Goal: Use online tool/utility: Utilize a website feature to perform a specific function

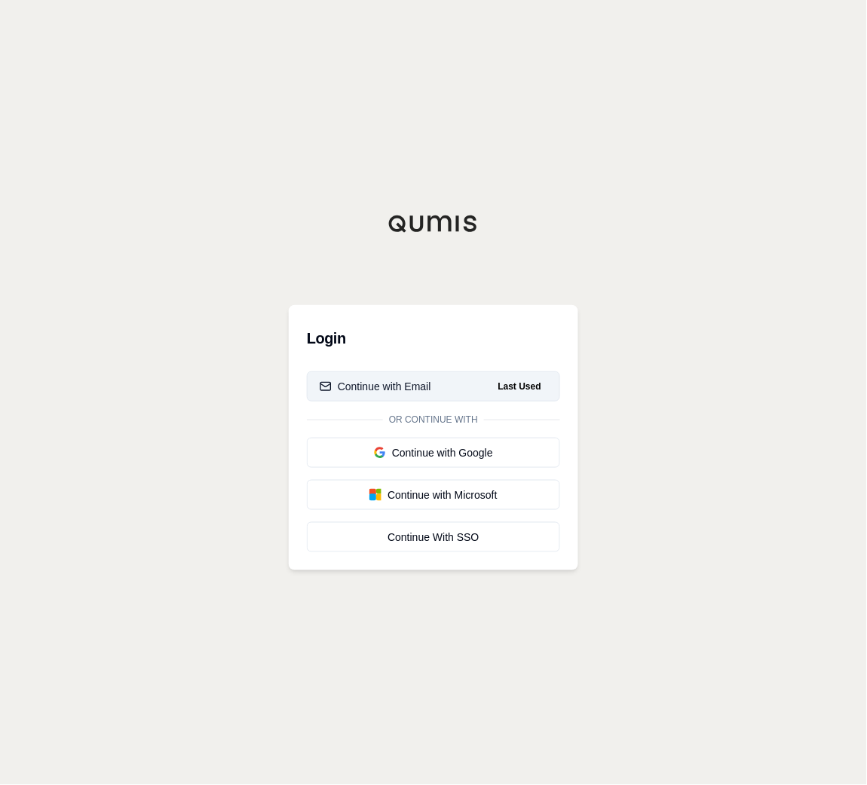
click at [481, 382] on button "Continue with Email Last Used" at bounding box center [433, 387] width 253 height 30
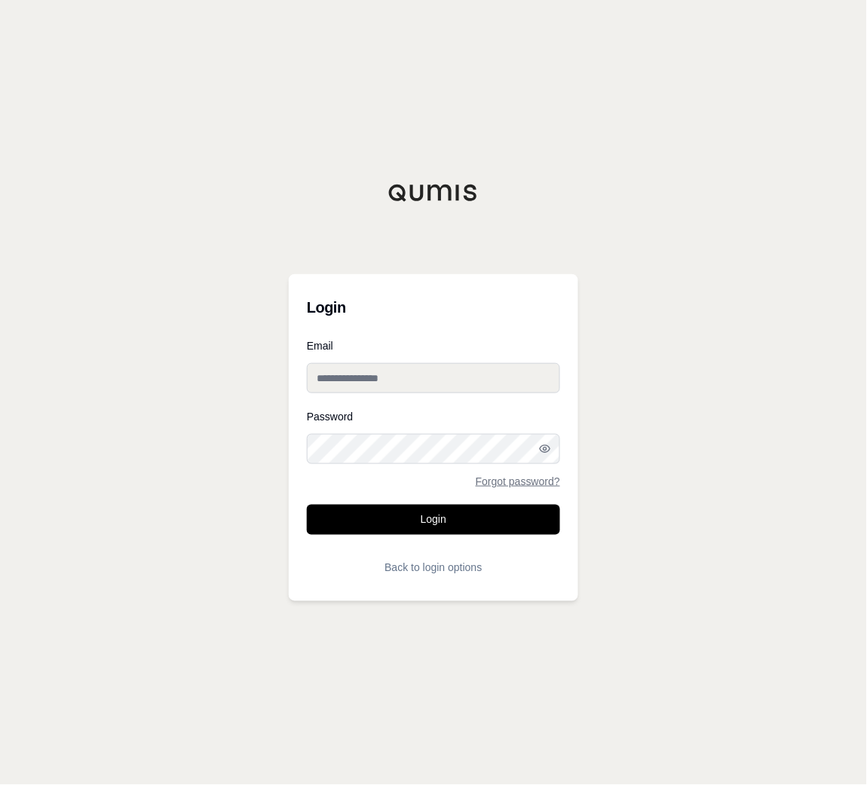
type input "**********"
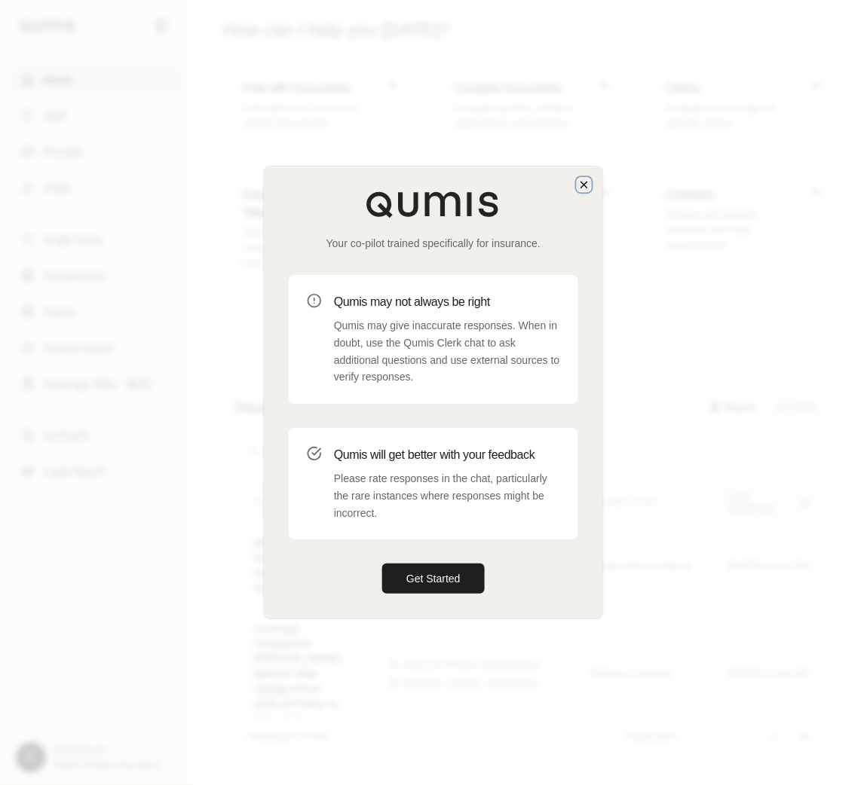
click at [586, 180] on icon "button" at bounding box center [584, 185] width 12 height 12
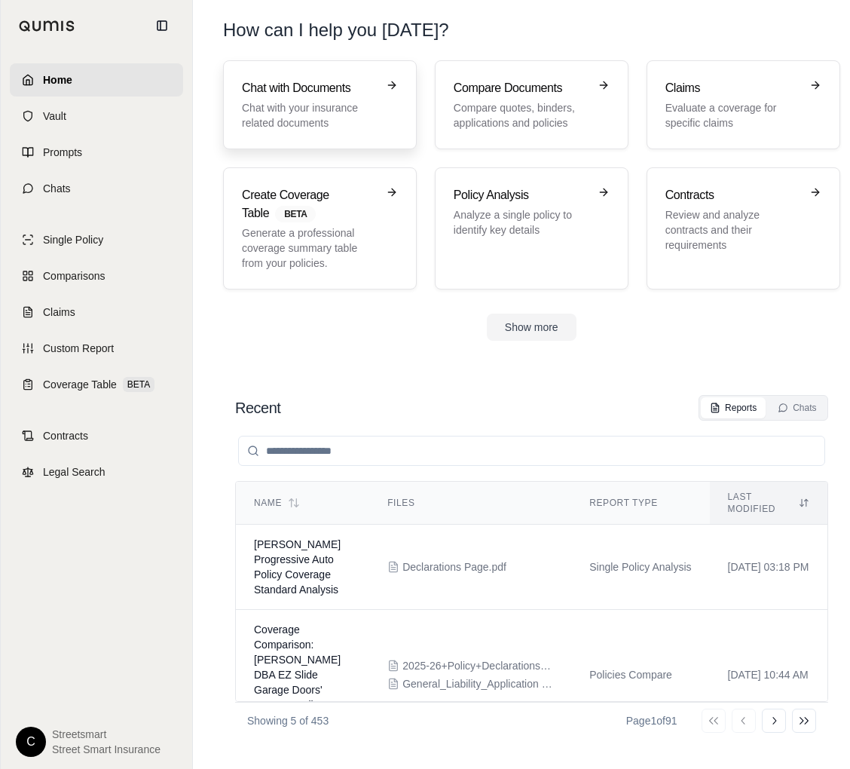
click at [349, 109] on p "Chat with your insurance related documents" at bounding box center [309, 115] width 135 height 30
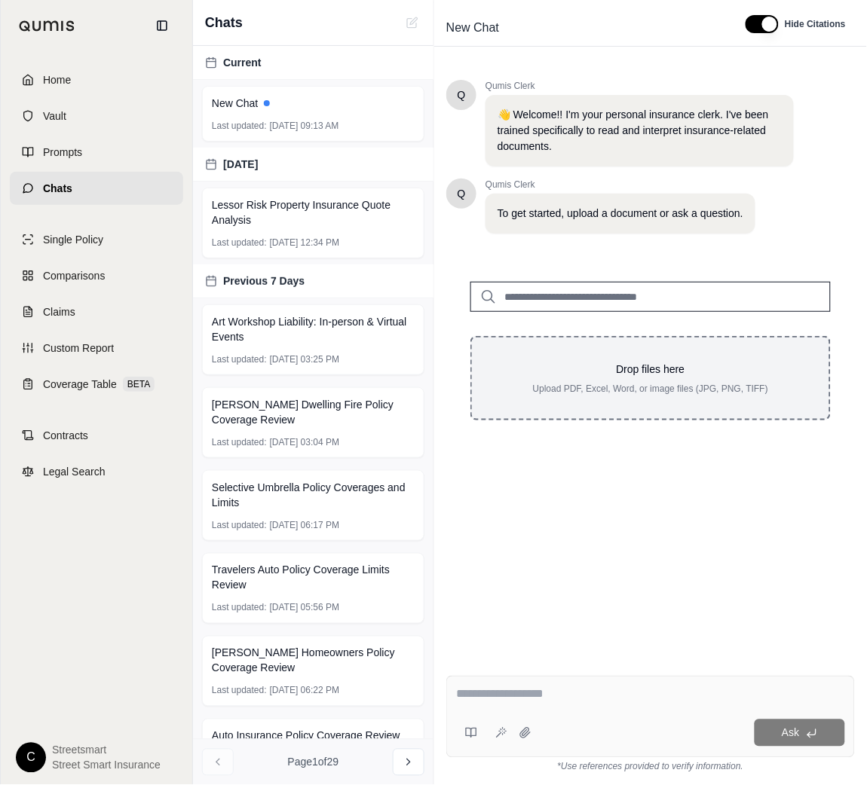
click at [644, 383] on p "Upload PDF, Excel, Word, or image files (JPG, PNG, TIFF)" at bounding box center [650, 389] width 309 height 12
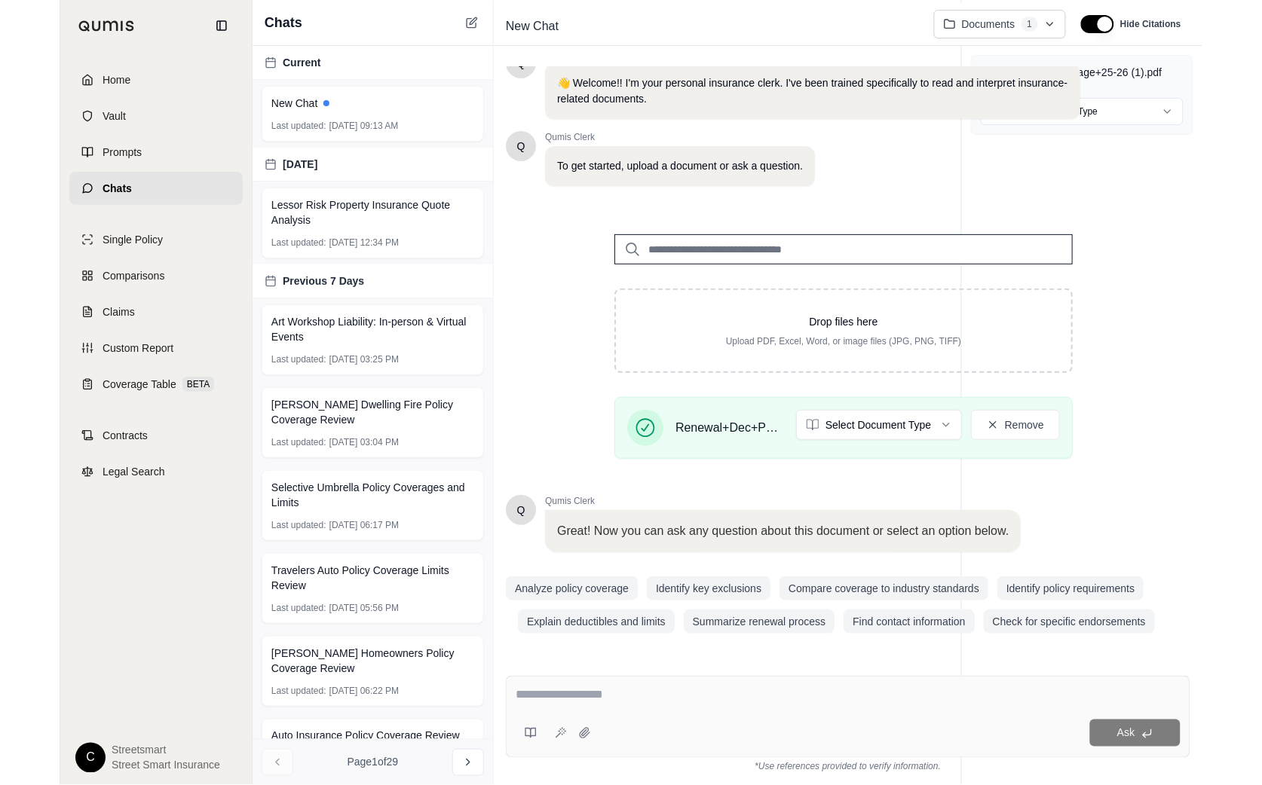
scroll to position [29, 0]
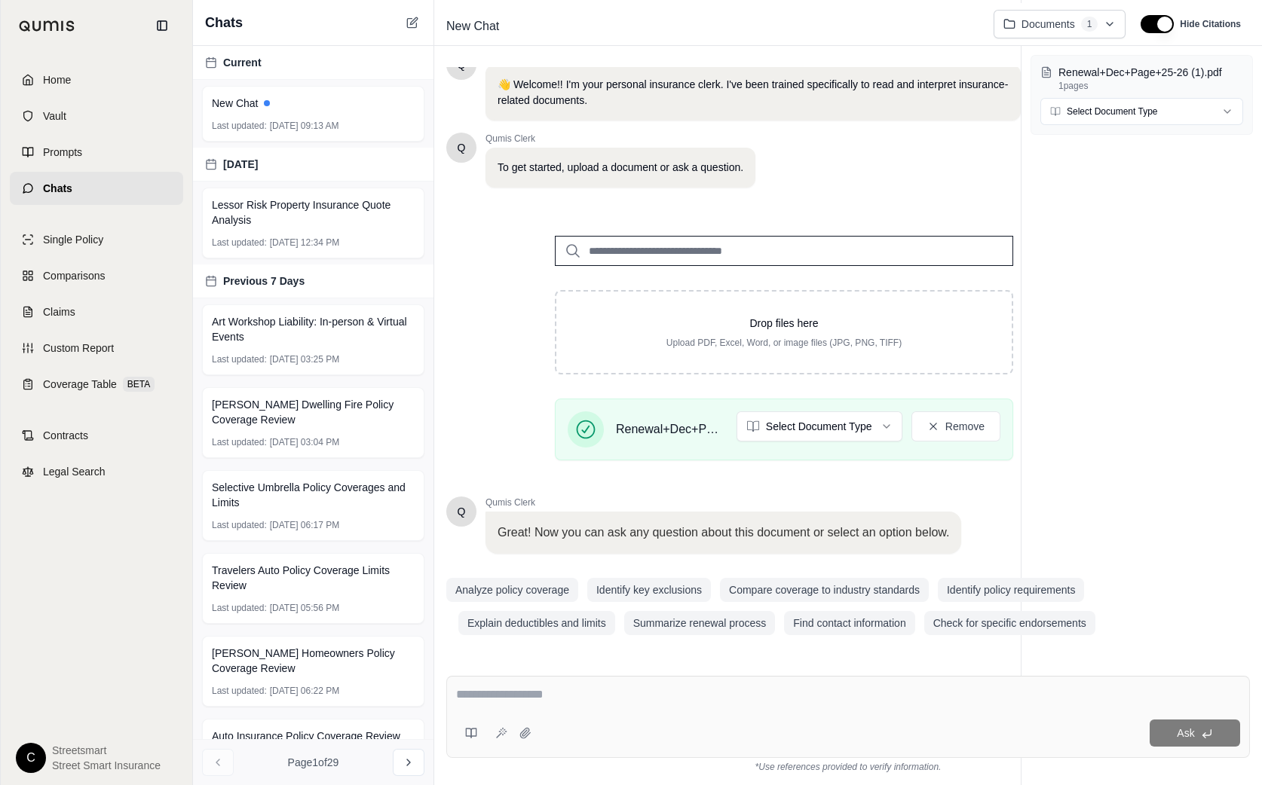
click at [840, 710] on div "Ask" at bounding box center [847, 717] width 803 height 82
type textarea "*"
type textarea "**********"
click at [866, 733] on icon at bounding box center [1207, 734] width 12 height 12
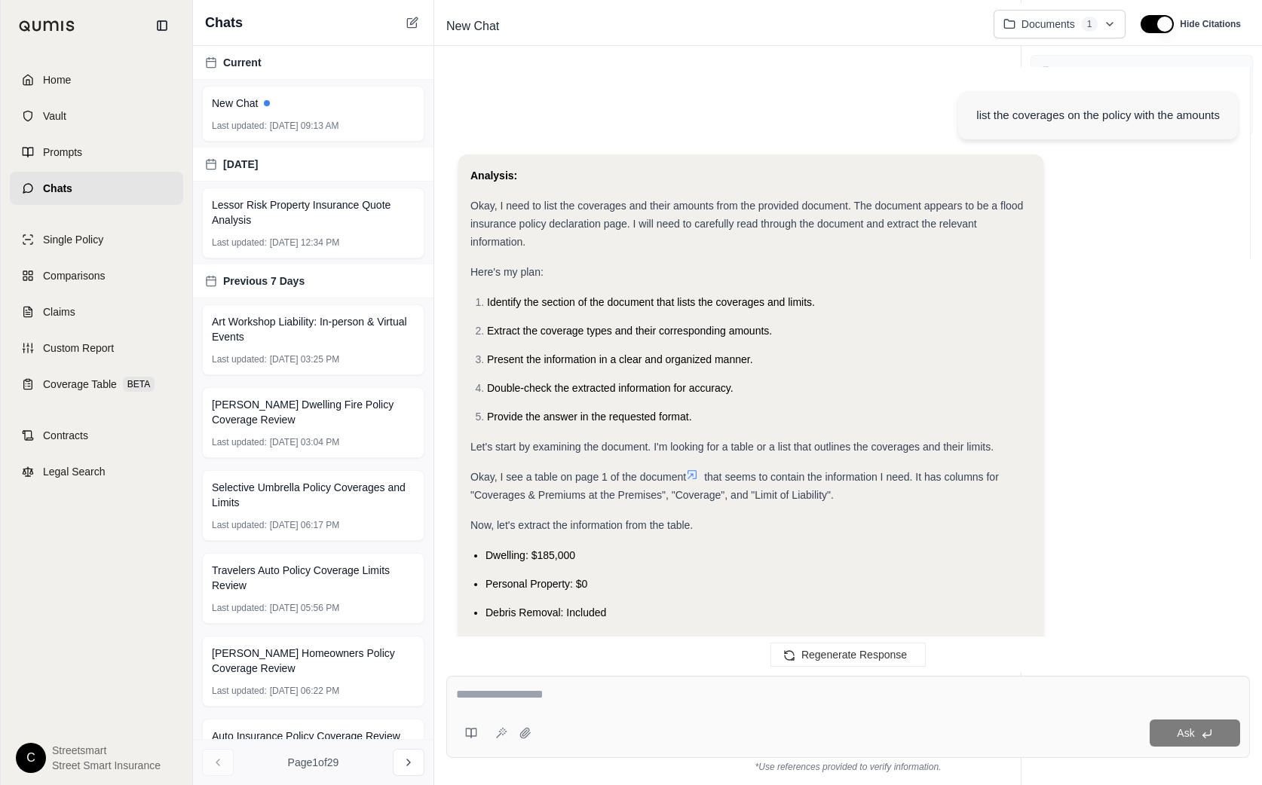
scroll to position [713, 0]
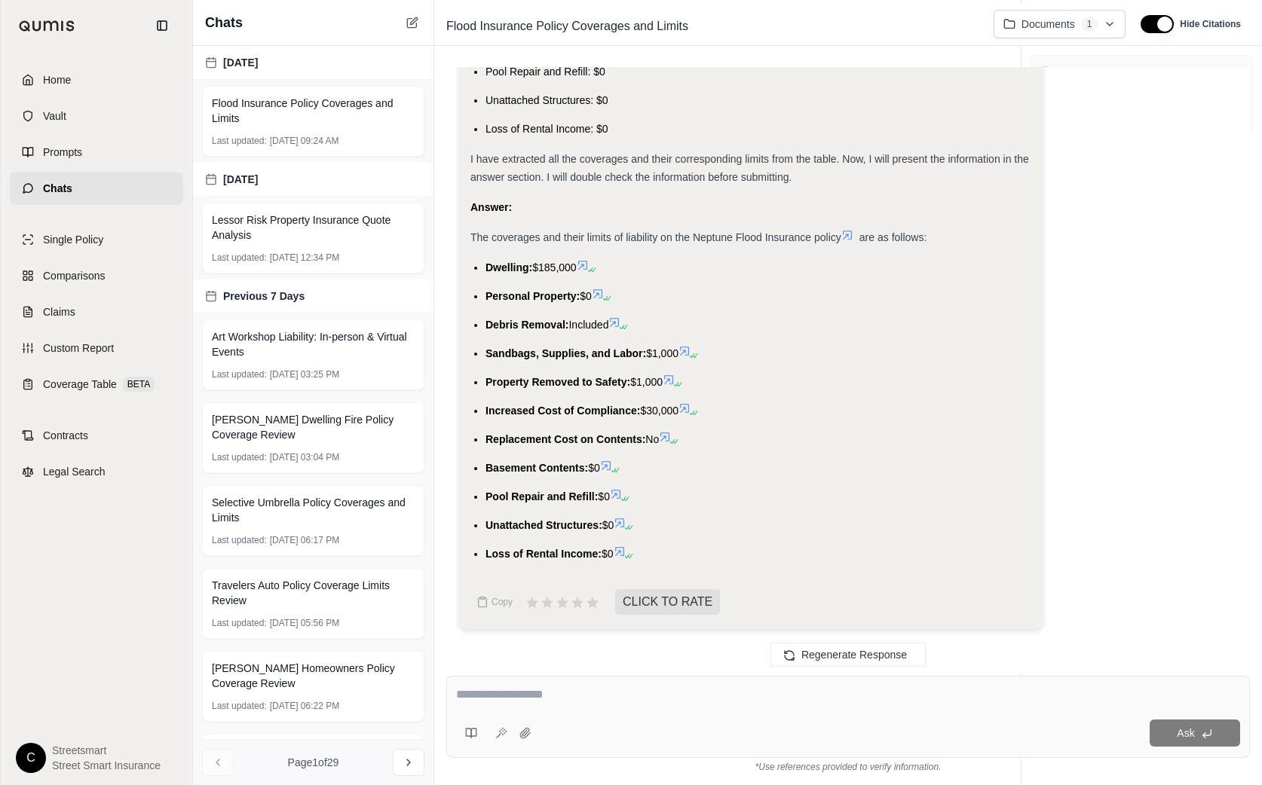
drag, startPoint x: 477, startPoint y: 253, endPoint x: 685, endPoint y: 420, distance: 266.5
click at [685, 420] on div "Analysis: Okay, I need to list the coverages and their amounts from the provide…" at bounding box center [750, 8] width 561 height 1109
copy ul "Dwelling: $185,000 Personal Property: $0 Debris Removal: Included Sandbags, Sup…"
